Goal: Navigation & Orientation: Find specific page/section

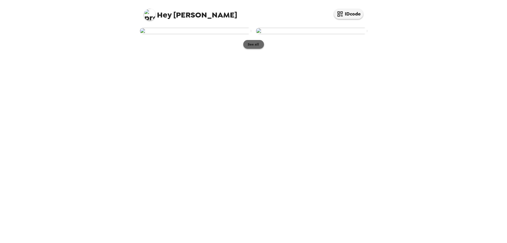
click at [252, 49] on button "See all" at bounding box center [253, 44] width 21 height 9
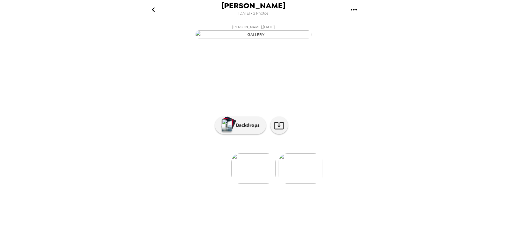
click at [290, 183] on img at bounding box center [300, 168] width 44 height 30
click at [236, 134] on button "Backdrops" at bounding box center [240, 124] width 51 height 17
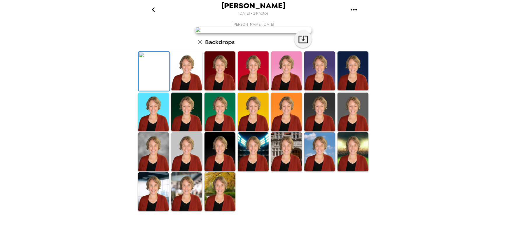
click at [290, 90] on img at bounding box center [286, 70] width 31 height 39
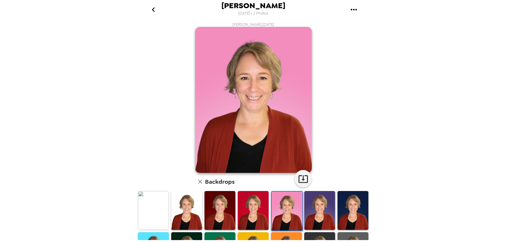
click at [311, 213] on img at bounding box center [319, 210] width 31 height 39
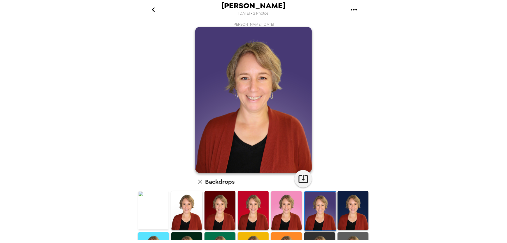
click at [339, 213] on img at bounding box center [352, 210] width 31 height 39
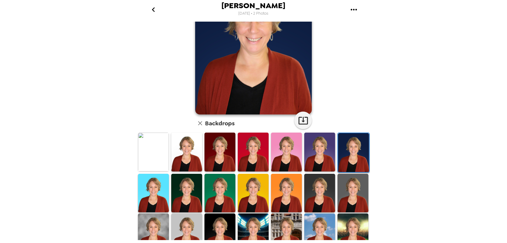
scroll to position [108, 0]
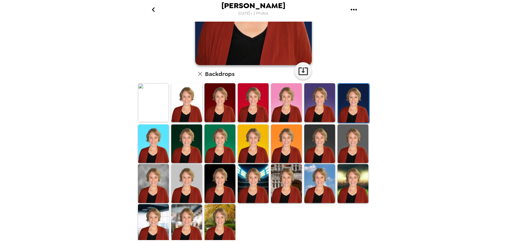
click at [164, 187] on img at bounding box center [153, 183] width 31 height 39
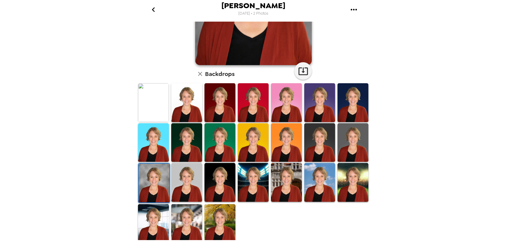
click at [194, 217] on img at bounding box center [186, 223] width 31 height 39
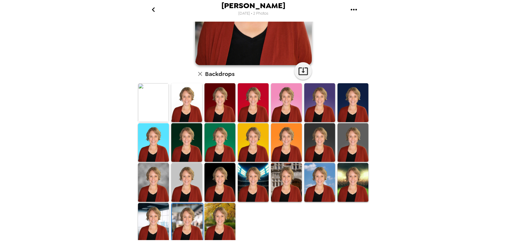
click at [158, 221] on img at bounding box center [153, 222] width 31 height 39
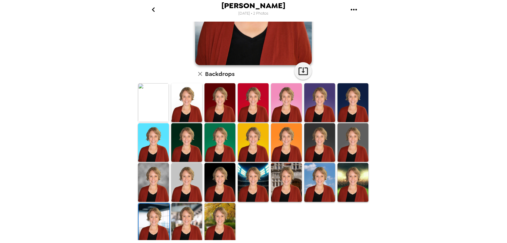
click at [190, 224] on img at bounding box center [186, 222] width 31 height 39
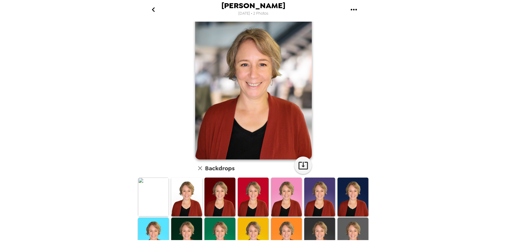
scroll to position [0, 0]
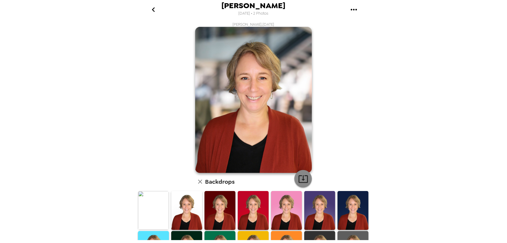
click at [303, 178] on icon "button" at bounding box center [303, 178] width 10 height 10
click at [153, 9] on icon "go back" at bounding box center [153, 9] width 9 height 9
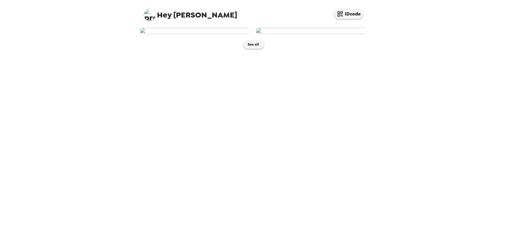
click at [197, 34] on img at bounding box center [195, 31] width 111 height 6
